Goal: Task Accomplishment & Management: Manage account settings

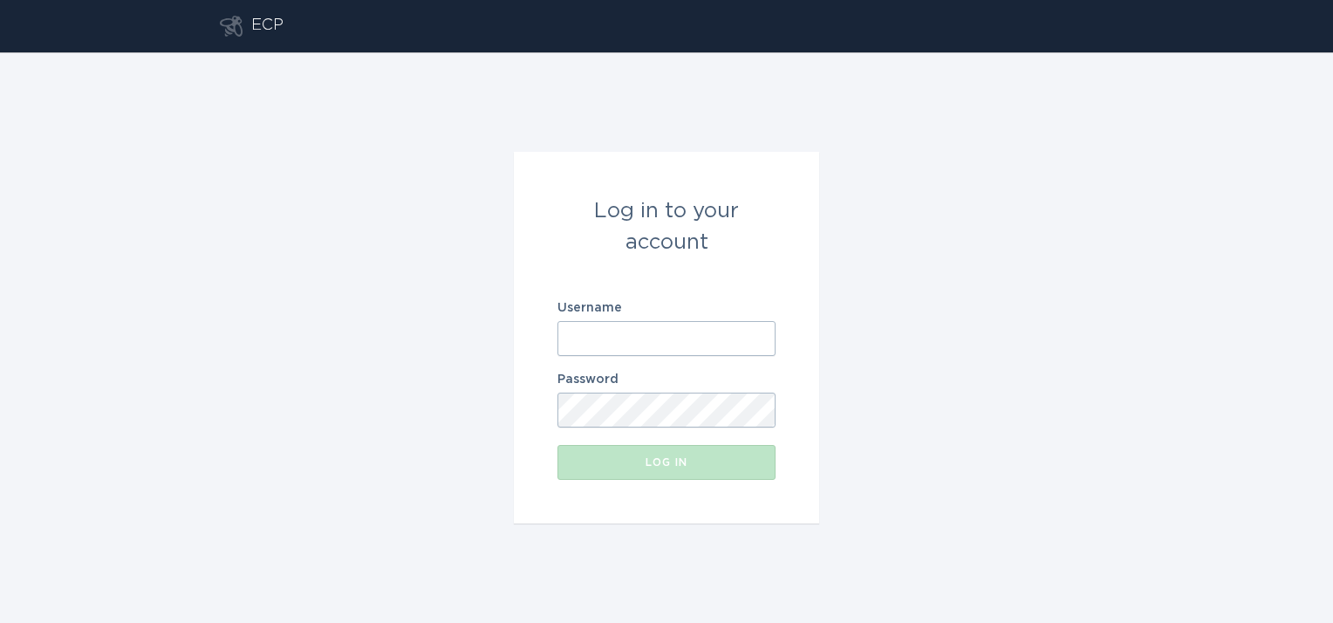
click at [656, 333] on input "Username" at bounding box center [666, 338] width 218 height 35
type input "[EMAIL_ADDRESS][DOMAIN_NAME]"
click at [557, 445] on button "Log in" at bounding box center [666, 462] width 218 height 35
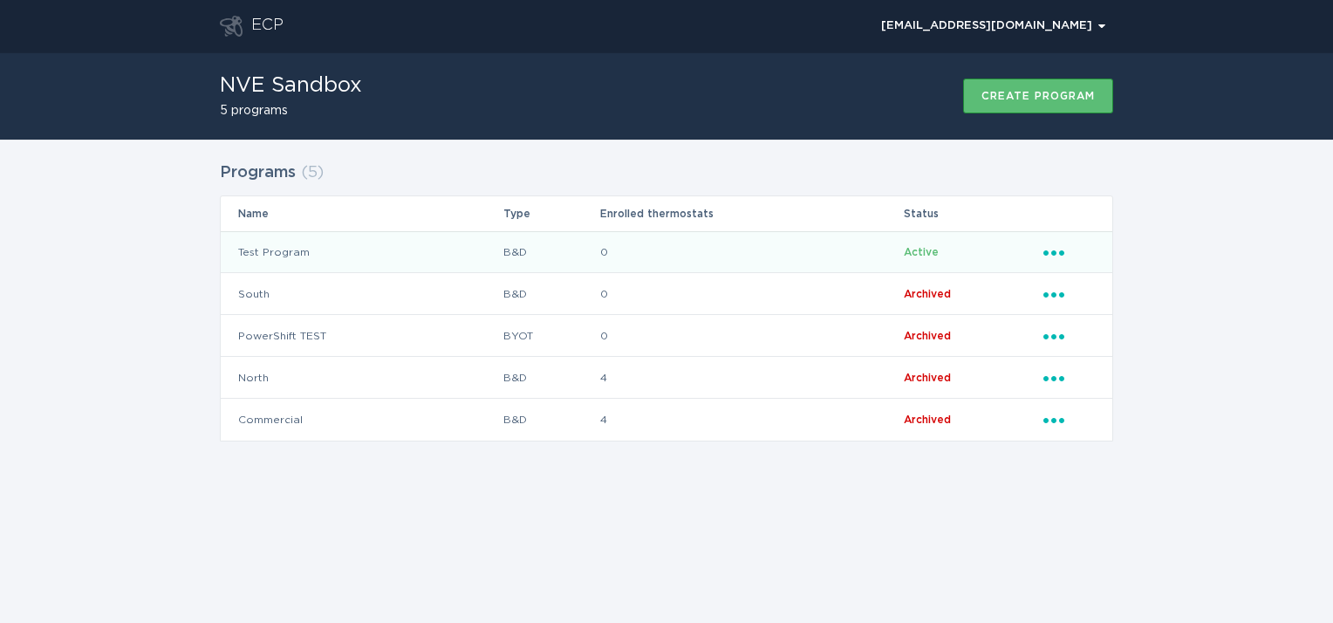
click at [287, 245] on td "Test Program" at bounding box center [362, 252] width 282 height 42
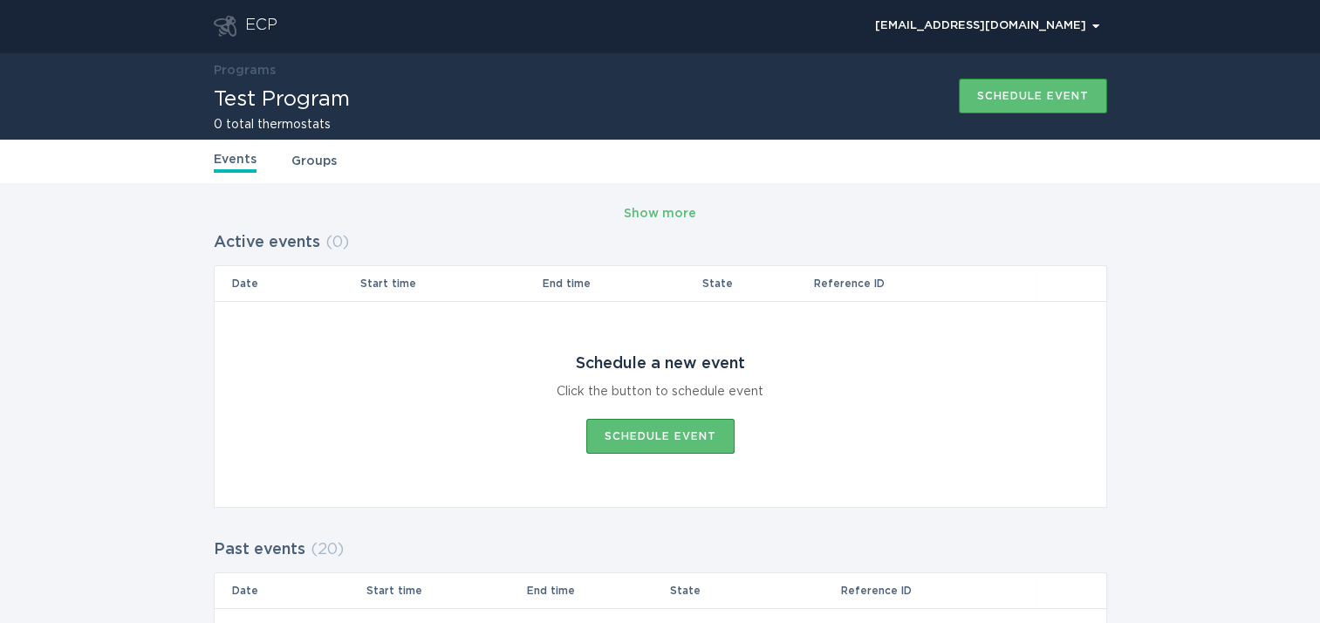
click at [234, 166] on link "Events" at bounding box center [235, 161] width 43 height 23
click at [269, 31] on div "ECP" at bounding box center [261, 26] width 32 height 21
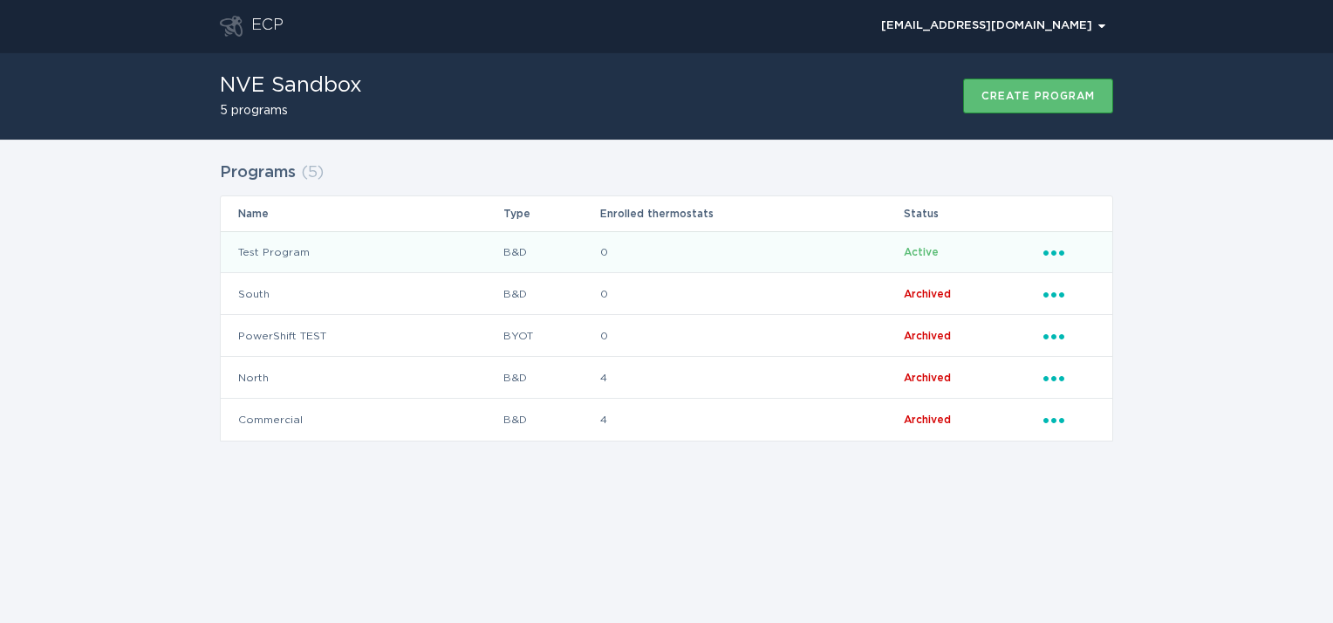
click at [277, 249] on td "Test Program" at bounding box center [362, 252] width 282 height 42
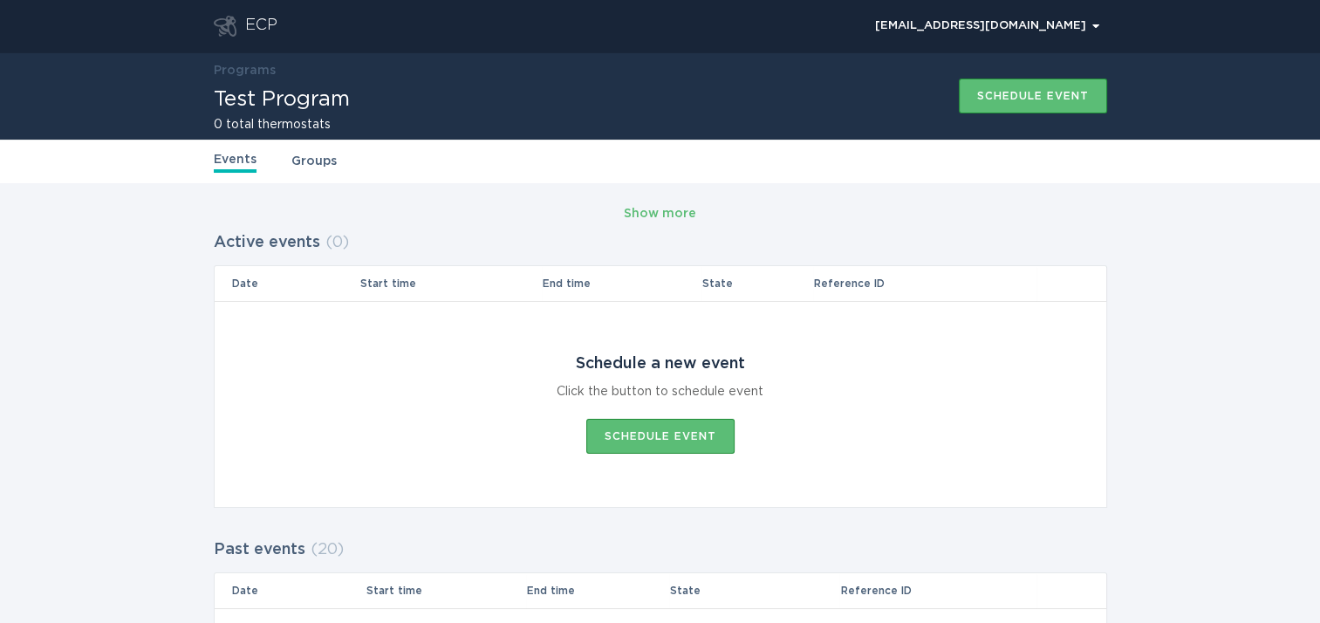
click at [260, 30] on div "ECP" at bounding box center [261, 26] width 32 height 21
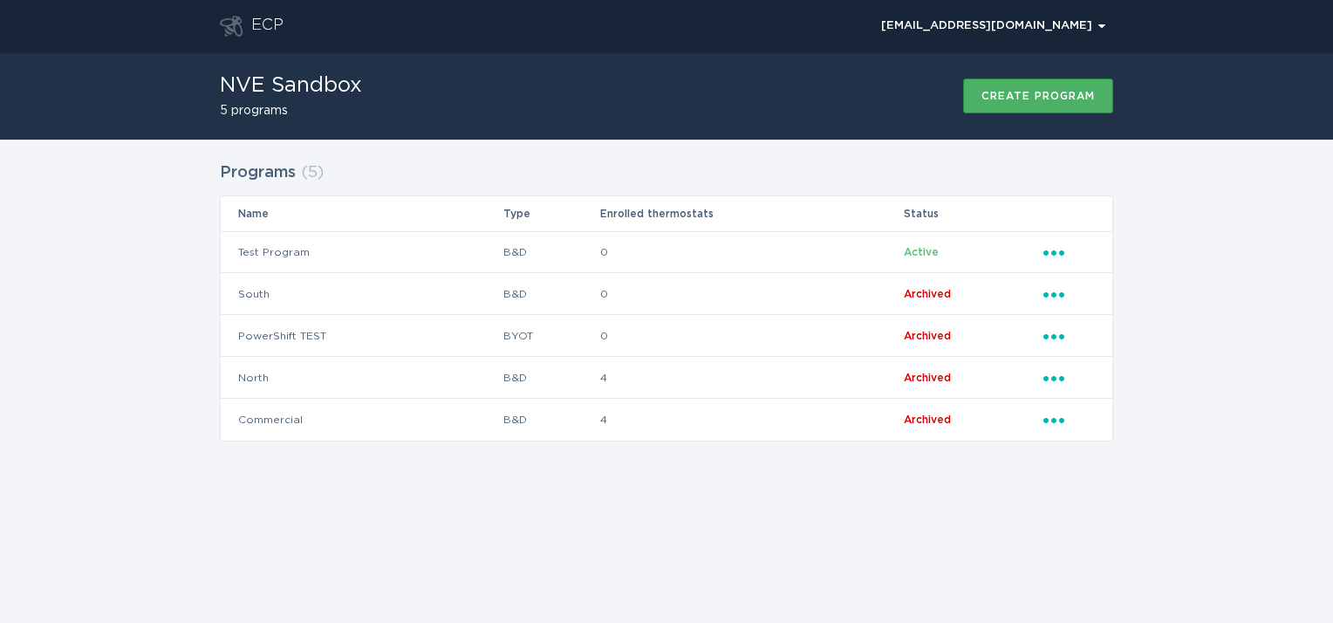
click at [1013, 102] on button "Create program" at bounding box center [1038, 95] width 150 height 35
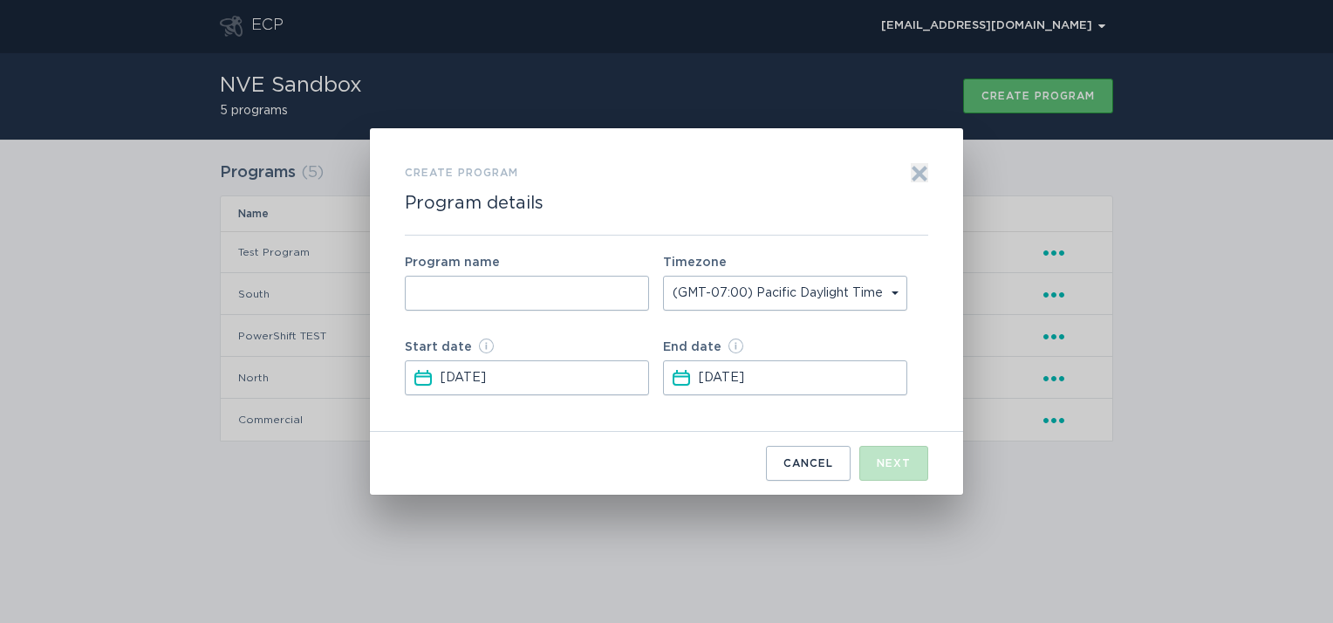
click at [901, 307] on select "(GMT-07:00) Pacific Daylight Time (GMT-06:00) Mountain Daylight Time (GMT-05:00…" at bounding box center [785, 293] width 244 height 35
click at [894, 235] on div "Create program Program details Exit" at bounding box center [666, 199] width 523 height 72
click at [920, 176] on icon "Exit" at bounding box center [919, 173] width 13 height 13
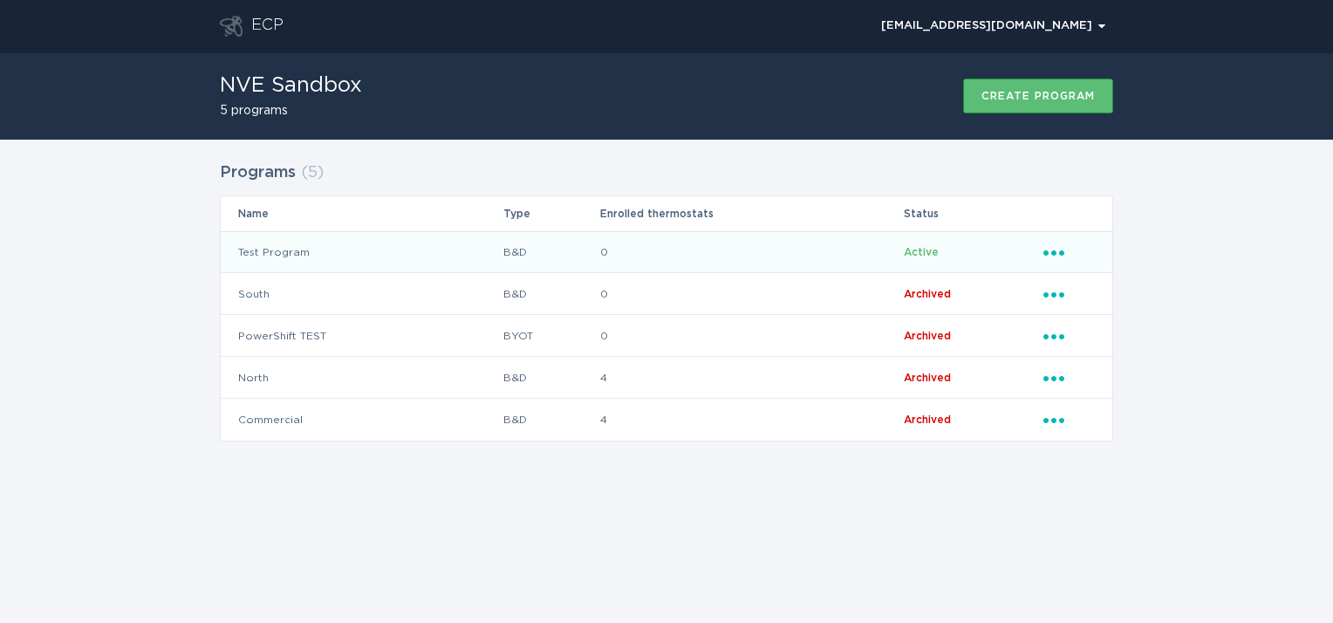
click at [276, 235] on td "Test Program" at bounding box center [362, 252] width 282 height 42
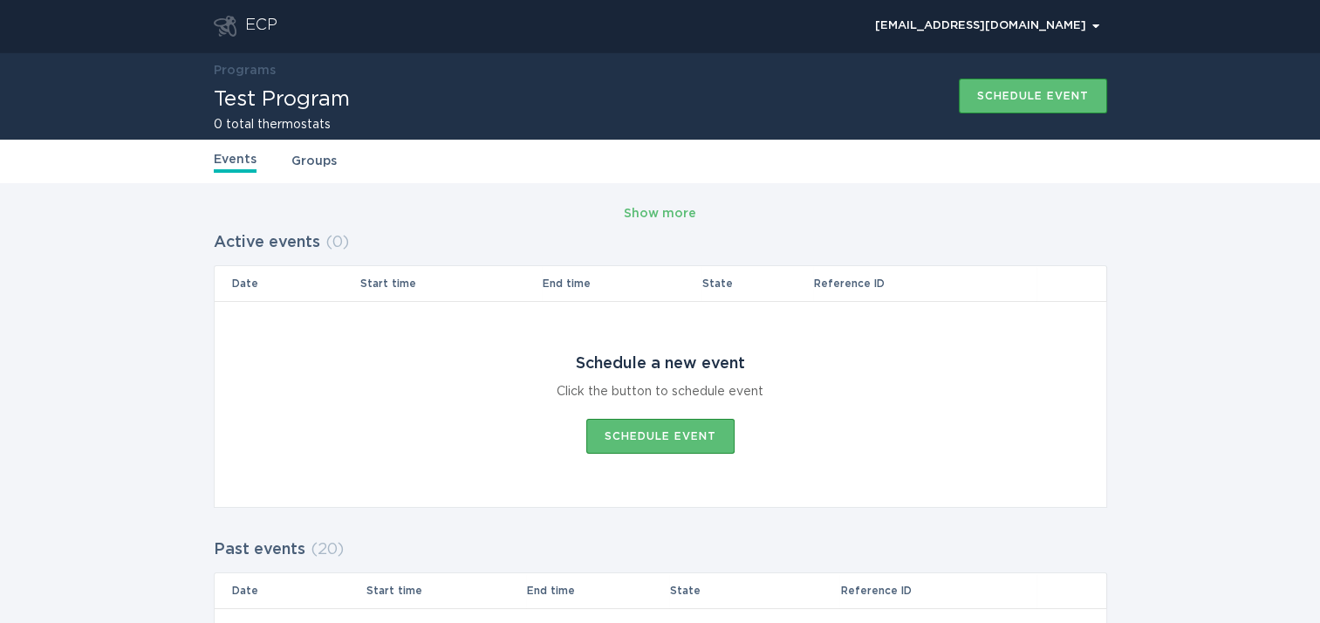
click at [317, 162] on link "Groups" at bounding box center [313, 161] width 45 height 19
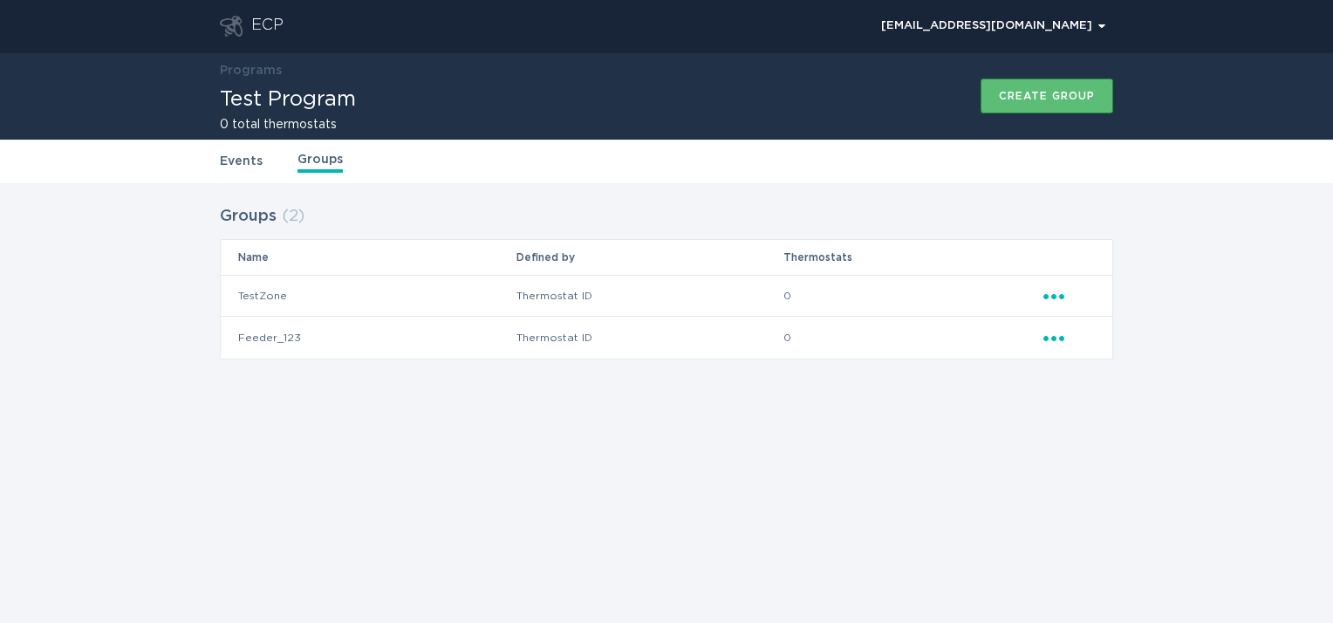
click at [261, 23] on div "ECP" at bounding box center [267, 26] width 32 height 21
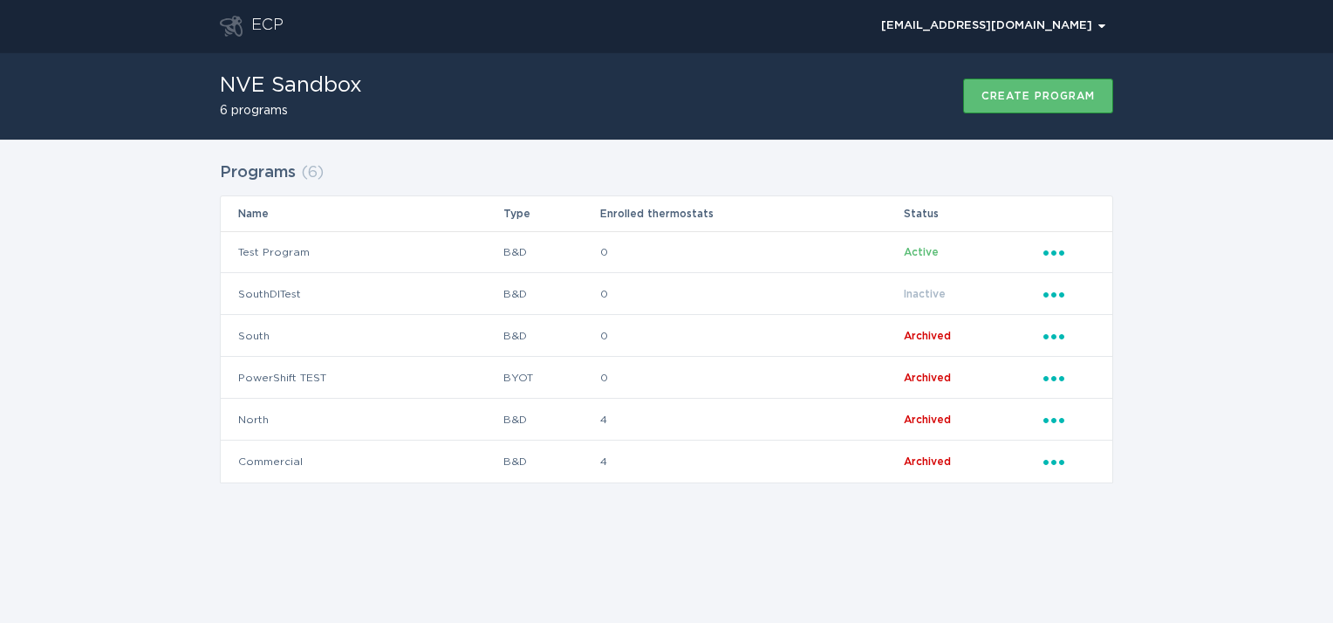
click at [181, 167] on div "Programs ( 6 ) Name Type Enrolled thermostats Status Test Program B&D 0 Active …" at bounding box center [666, 333] width 1333 height 387
click at [1218, 280] on div "Programs ( 6 ) Name Type Enrolled thermostats Status Test Program B&D 0 Active …" at bounding box center [666, 333] width 1333 height 387
click at [947, 23] on div "[EMAIL_ADDRESS][DOMAIN_NAME] Chevron" at bounding box center [993, 26] width 224 height 10
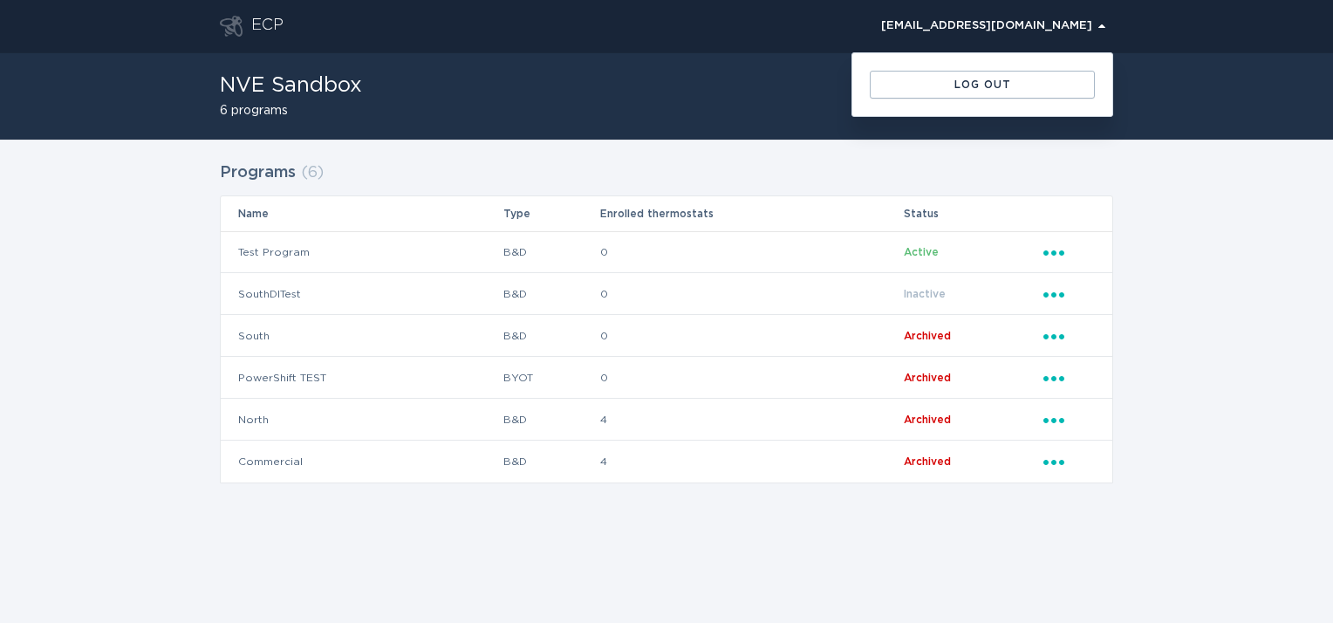
click at [652, 162] on div "Programs ( 6 ) Name Type Enrolled thermostats Status Test Program B&D 0 Active …" at bounding box center [666, 320] width 893 height 326
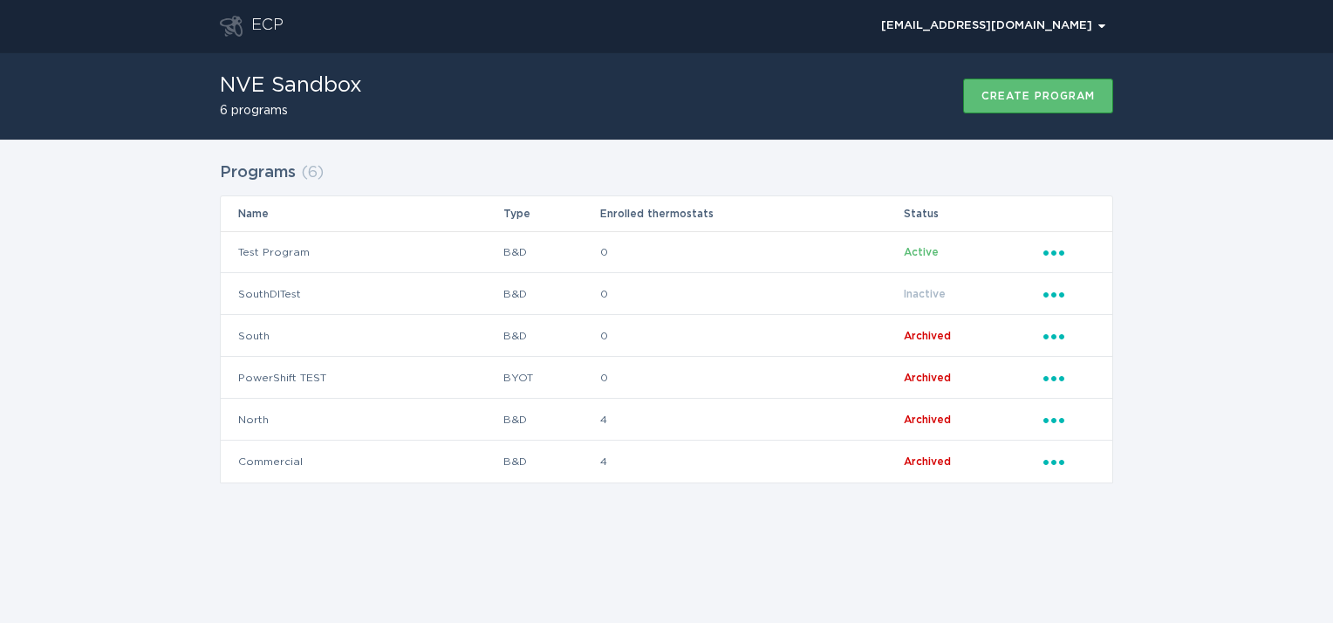
click at [160, 215] on div "Programs ( 6 ) Name Type Enrolled thermostats Status Test Program B&D 0 Active …" at bounding box center [666, 333] width 1333 height 387
click at [87, 323] on div "Programs ( 6 ) Name Type Enrolled thermostats Status Test Program B&D 0 Active …" at bounding box center [666, 333] width 1333 height 387
click at [136, 195] on div "Programs ( 6 ) Name Type Enrolled thermostats Status Test Program B&D 0 Active …" at bounding box center [666, 333] width 1333 height 387
click at [1279, 261] on div "Programs ( 6 ) Name Type Enrolled thermostats Status Test Program B&D 0 Active …" at bounding box center [666, 333] width 1333 height 387
